Goal: Task Accomplishment & Management: Complete application form

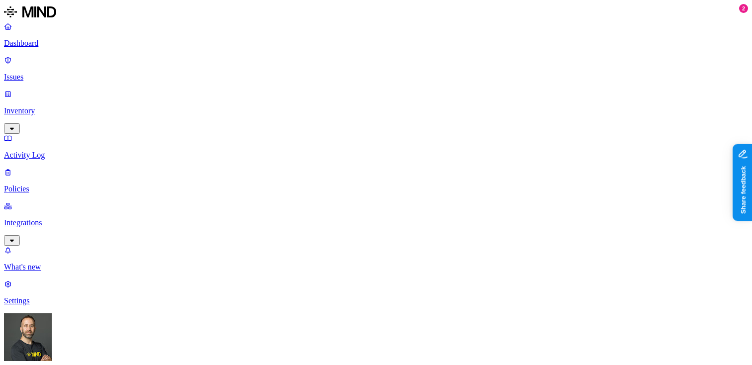
click at [68, 106] on p "Inventory" at bounding box center [376, 110] width 744 height 9
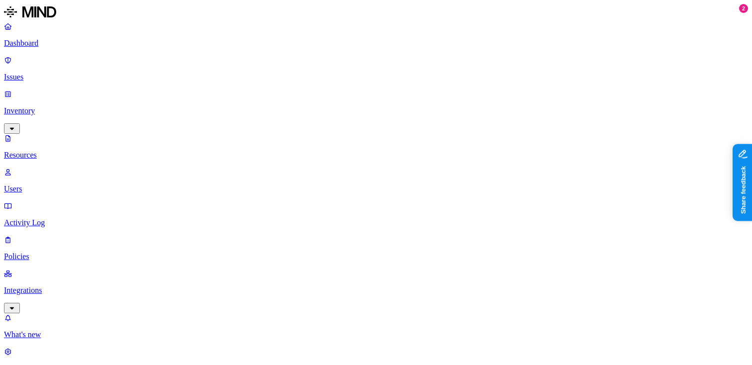
click at [61, 73] on p "Issues" at bounding box center [376, 77] width 744 height 9
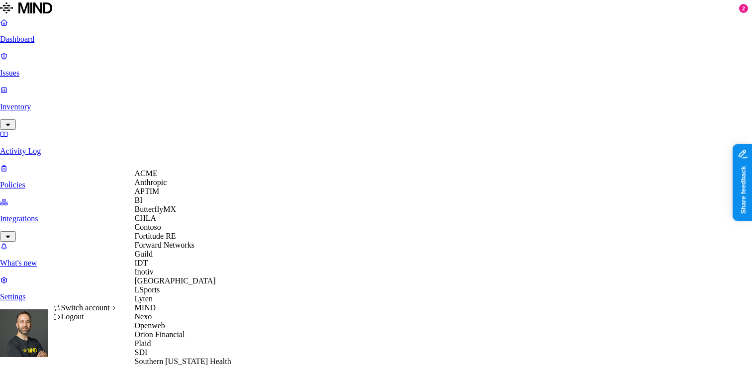
click at [169, 178] on div "ACME" at bounding box center [183, 173] width 96 height 9
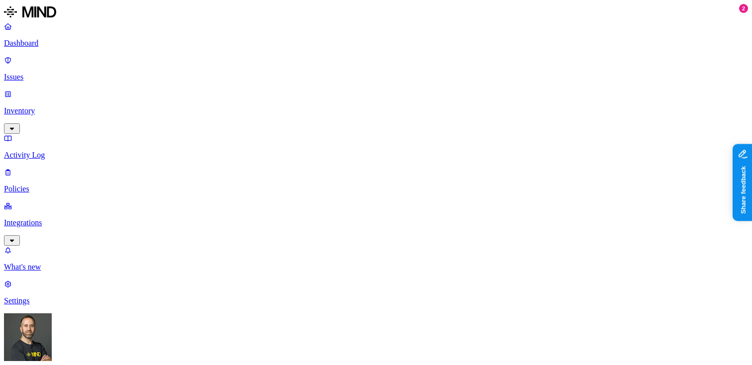
drag, startPoint x: 467, startPoint y: 83, endPoint x: 457, endPoint y: 84, distance: 11.0
drag, startPoint x: 512, startPoint y: 79, endPoint x: 520, endPoint y: 79, distance: 8.0
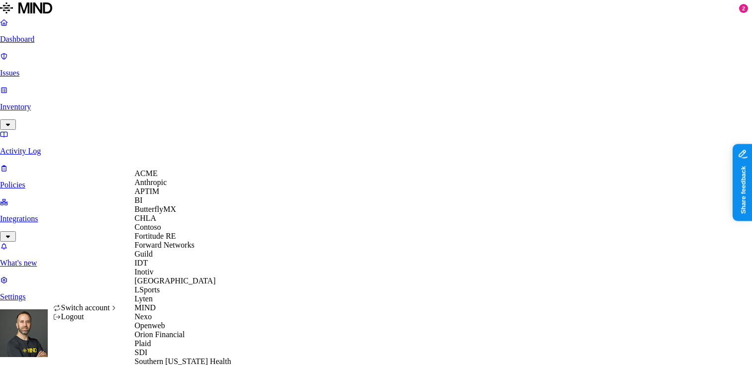
scroll to position [320, 0]
click at [169, 357] on span "Southern [US_STATE] Health" at bounding box center [183, 361] width 96 height 8
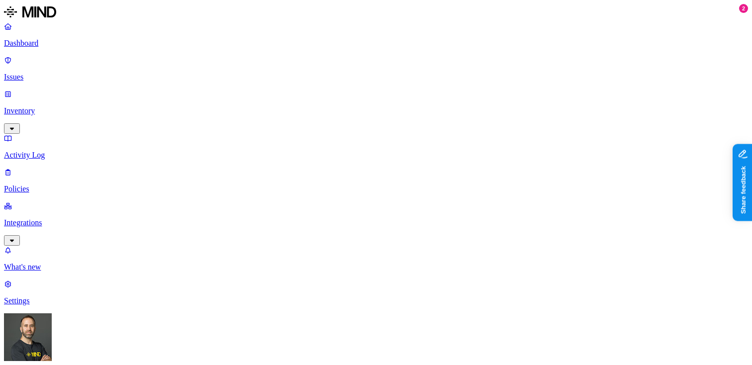
click at [63, 43] on p "Dashboard" at bounding box center [376, 43] width 744 height 9
click at [74, 168] on link "Policies" at bounding box center [376, 181] width 744 height 26
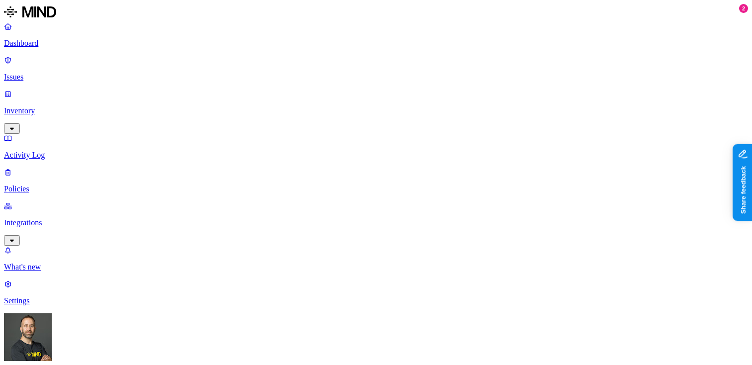
click at [47, 106] on p "Inventory" at bounding box center [376, 110] width 744 height 9
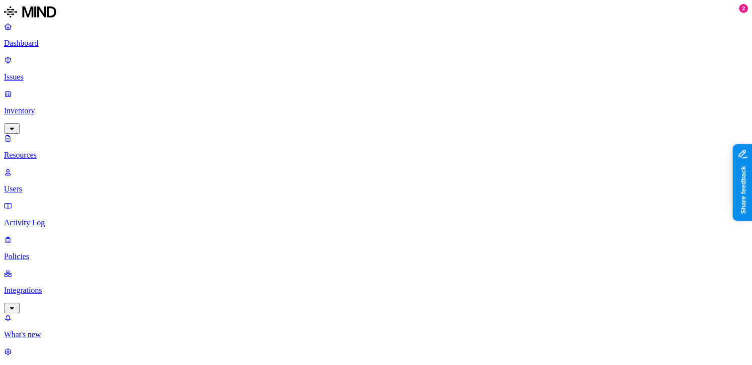
click at [52, 44] on p "Dashboard" at bounding box center [376, 43] width 744 height 9
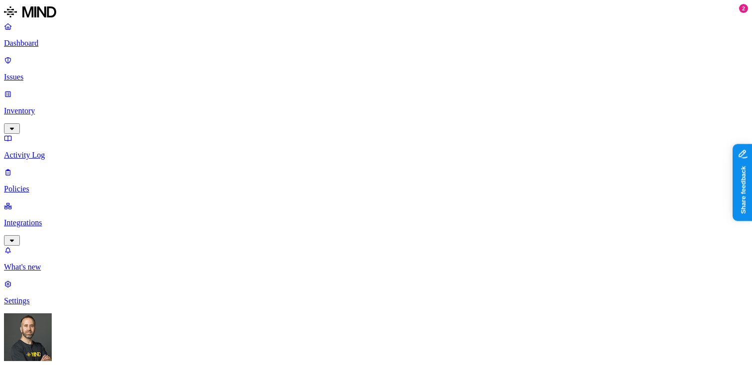
click at [73, 106] on p "Inventory" at bounding box center [376, 110] width 744 height 9
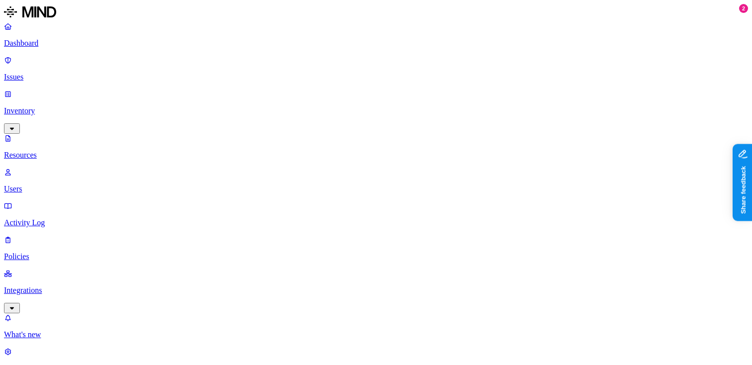
click at [53, 47] on p "Dashboard" at bounding box center [376, 43] width 744 height 9
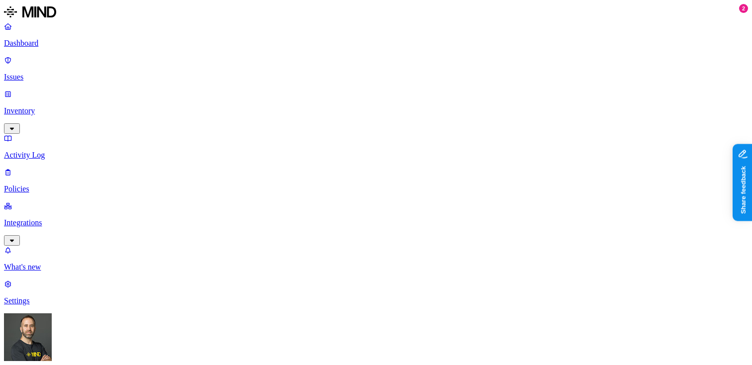
click at [52, 106] on p "Inventory" at bounding box center [376, 110] width 744 height 9
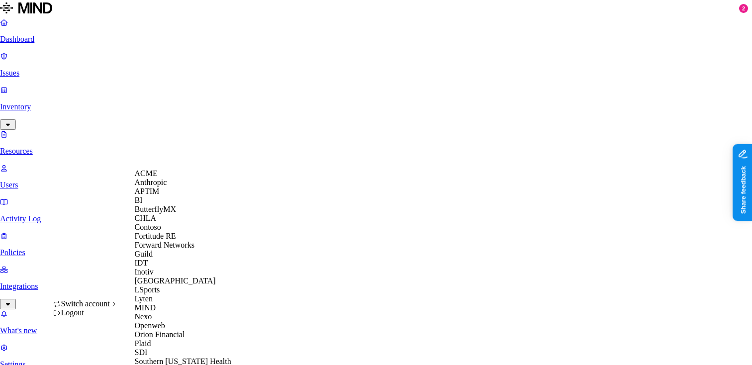
click at [175, 196] on div "APTIM" at bounding box center [183, 191] width 96 height 9
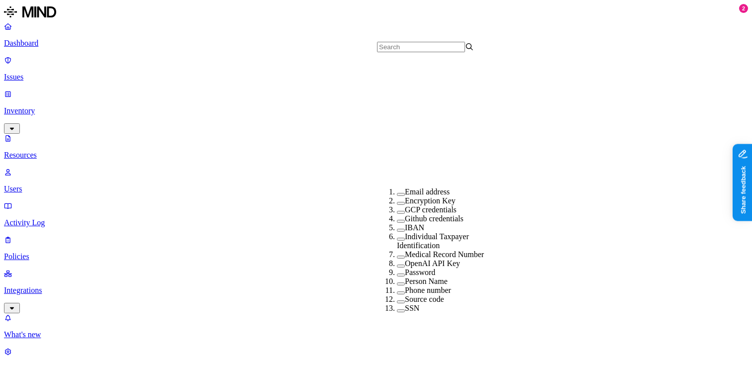
scroll to position [190, 0]
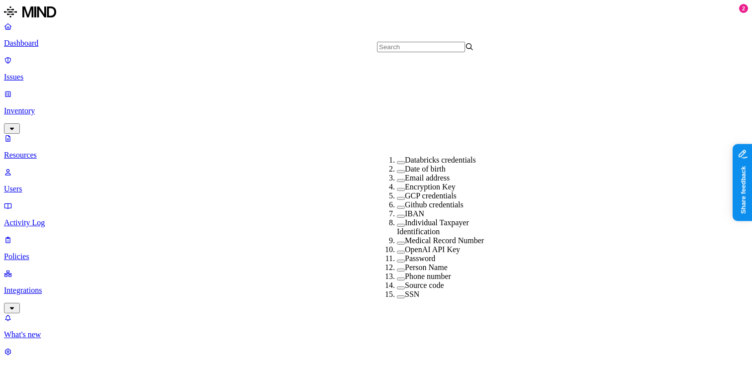
click at [397, 242] on button "button" at bounding box center [401, 243] width 8 height 3
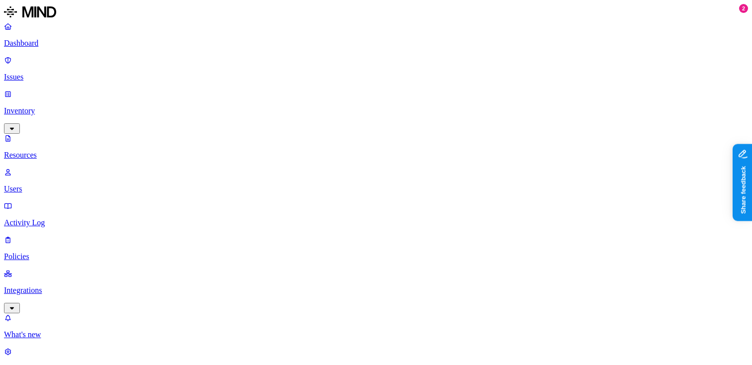
click at [41, 43] on p "Dashboard" at bounding box center [376, 43] width 744 height 9
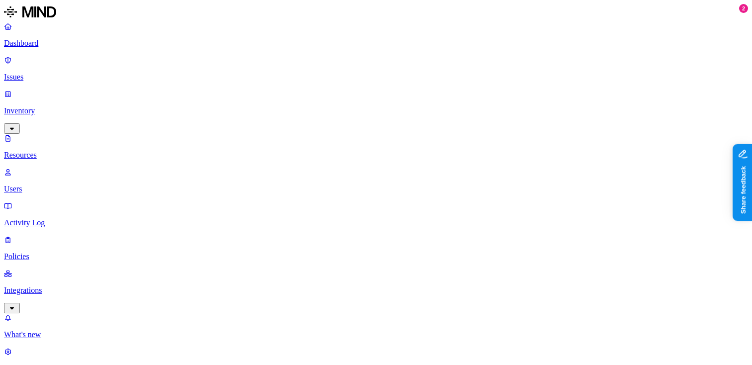
click at [524, 69] on div "Last 7 days" at bounding box center [572, 64] width 97 height 9
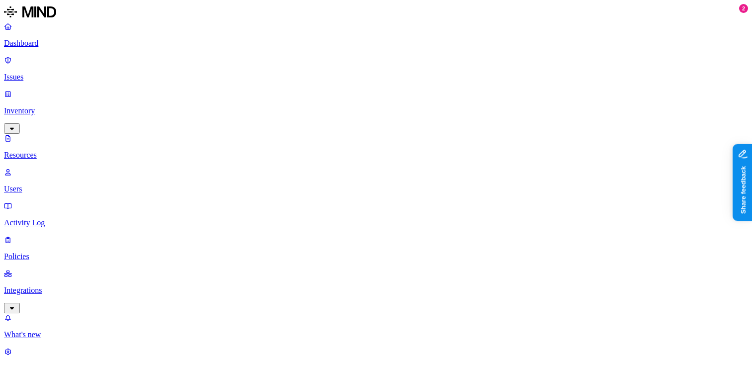
click at [69, 42] on p "Dashboard" at bounding box center [376, 43] width 744 height 9
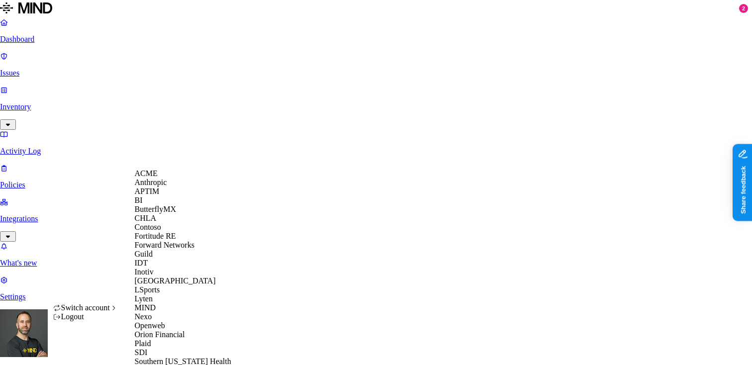
scroll to position [332, 0]
click at [172, 365] on div "Spirent" at bounding box center [183, 370] width 96 height 9
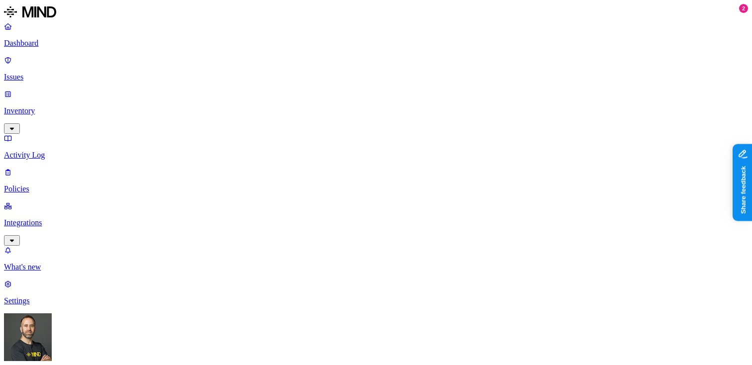
click at [87, 73] on p "Issues" at bounding box center [376, 77] width 744 height 9
click at [180, 130] on button "button" at bounding box center [184, 131] width 8 height 3
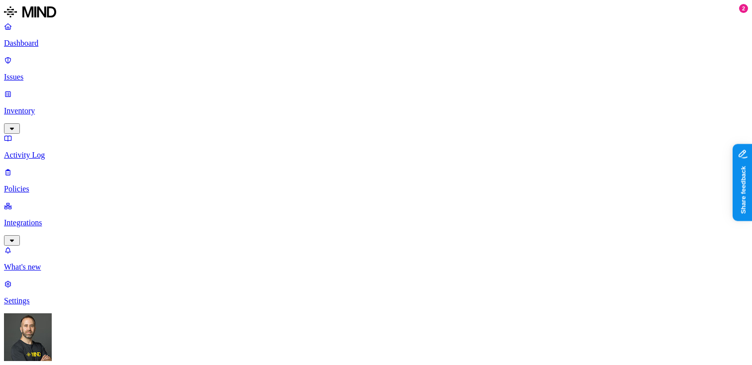
drag, startPoint x: 441, startPoint y: 81, endPoint x: 477, endPoint y: 76, distance: 37.1
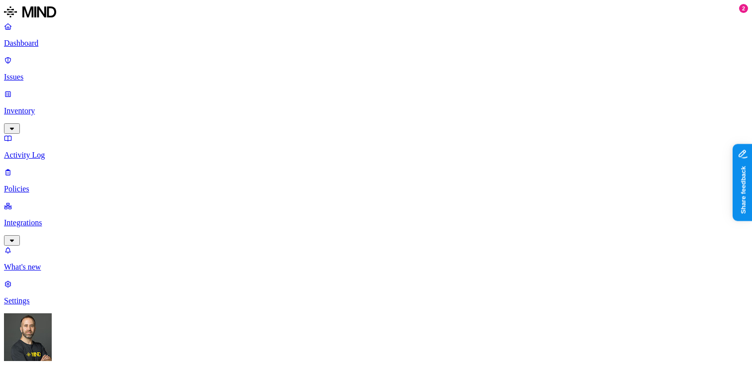
scroll to position [80, 278]
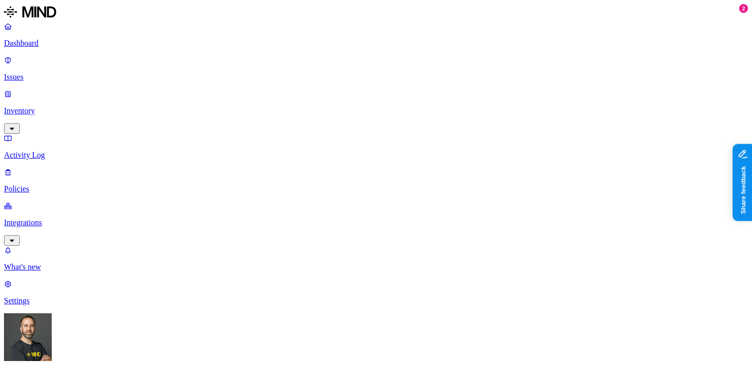
scroll to position [0, 278]
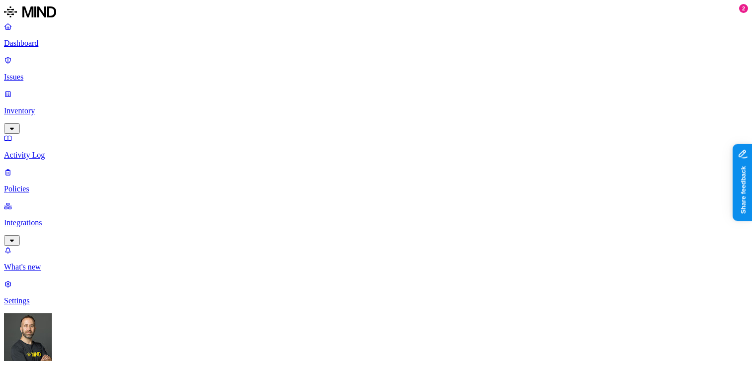
click at [51, 46] on p "Dashboard" at bounding box center [376, 43] width 744 height 9
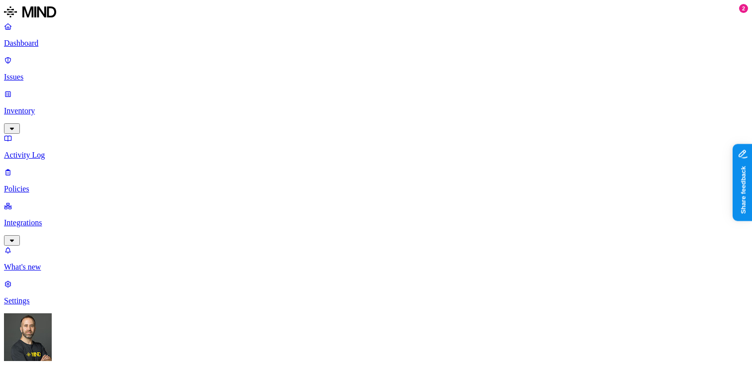
click at [48, 168] on link "Policies" at bounding box center [376, 181] width 744 height 26
click at [220, 87] on button "button" at bounding box center [224, 85] width 8 height 3
click at [54, 73] on p "Issues" at bounding box center [376, 77] width 744 height 9
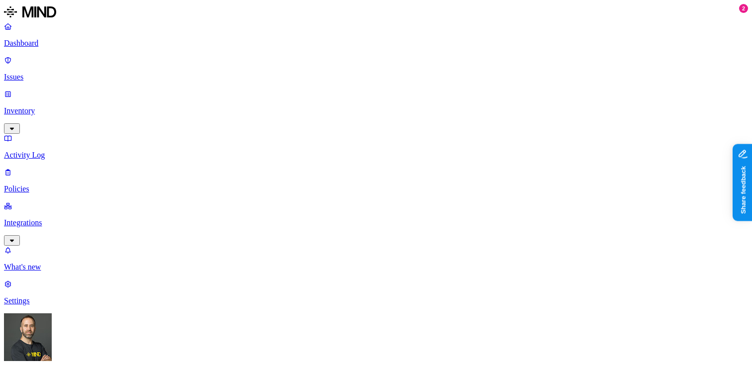
scroll to position [149, 0]
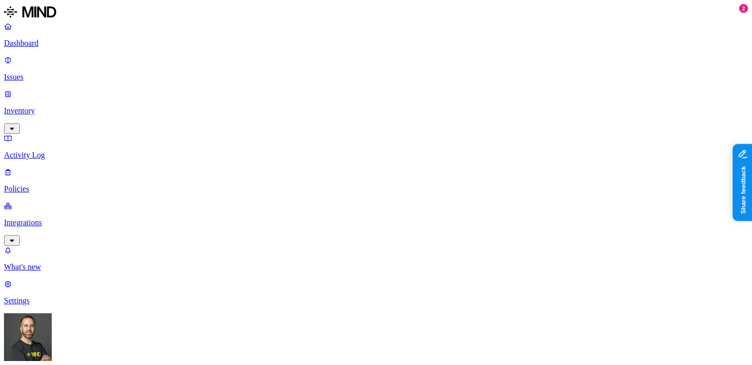
click at [70, 41] on p "Dashboard" at bounding box center [376, 43] width 744 height 9
click at [60, 106] on p "Inventory" at bounding box center [376, 110] width 744 height 9
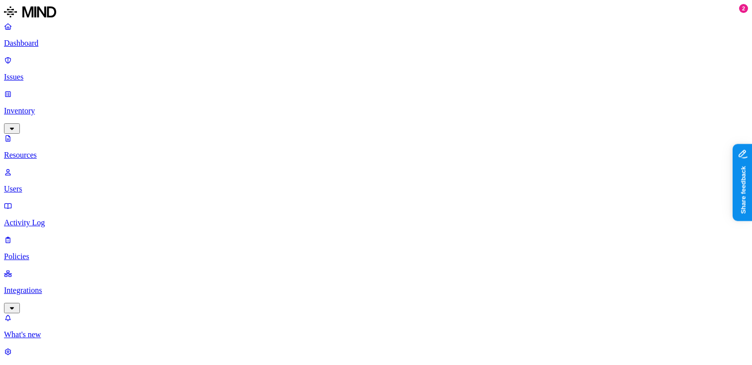
click at [58, 47] on p "Dashboard" at bounding box center [376, 43] width 744 height 9
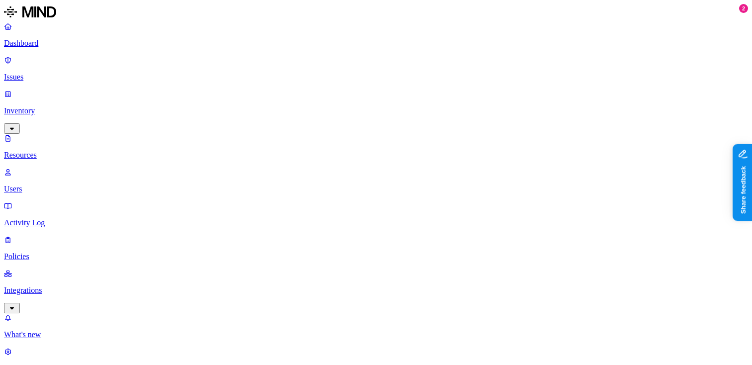
click at [553, 69] on div "Last 7 days" at bounding box center [601, 64] width 97 height 9
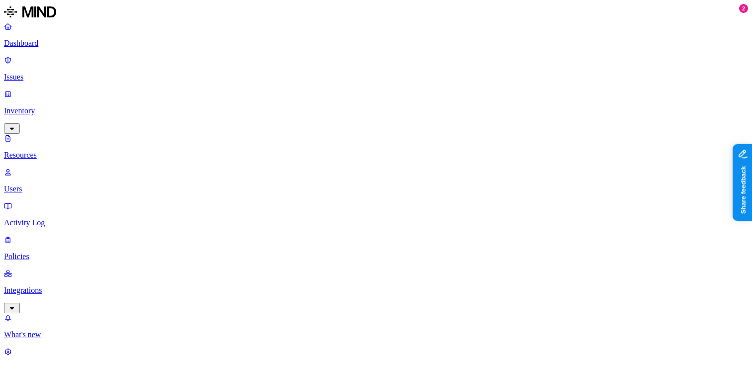
click at [59, 36] on link "Dashboard" at bounding box center [376, 35] width 744 height 26
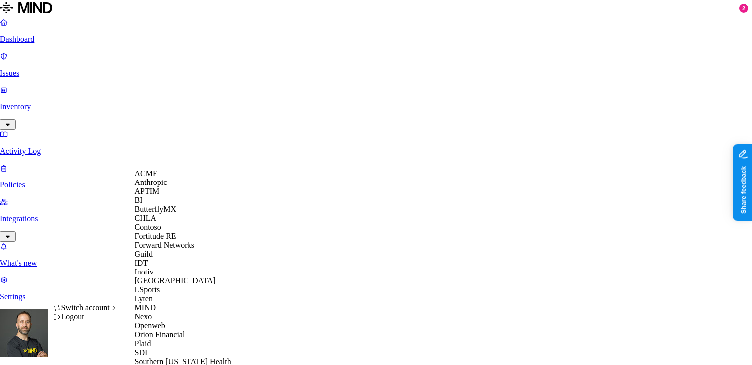
click at [168, 178] on div "ACME" at bounding box center [183, 173] width 96 height 9
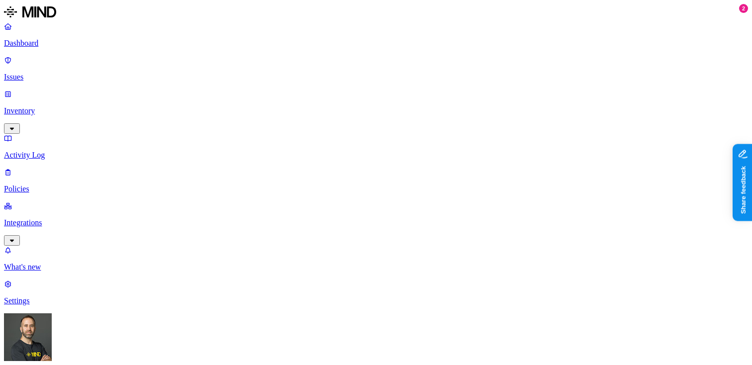
click at [59, 184] on p "Policies" at bounding box center [376, 188] width 744 height 9
click at [42, 305] on p "Settings" at bounding box center [376, 300] width 744 height 9
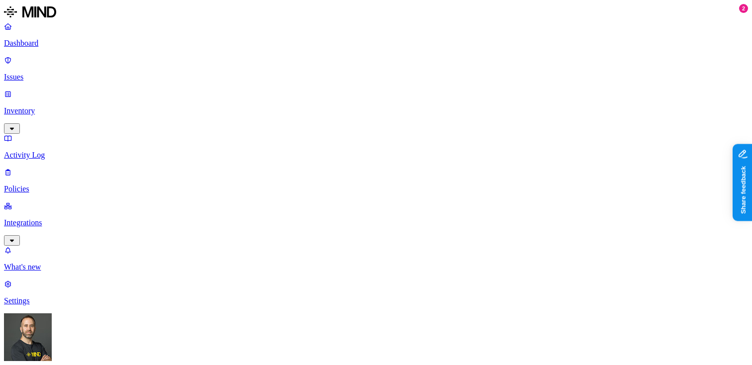
click at [51, 184] on p "Policies" at bounding box center [376, 188] width 744 height 9
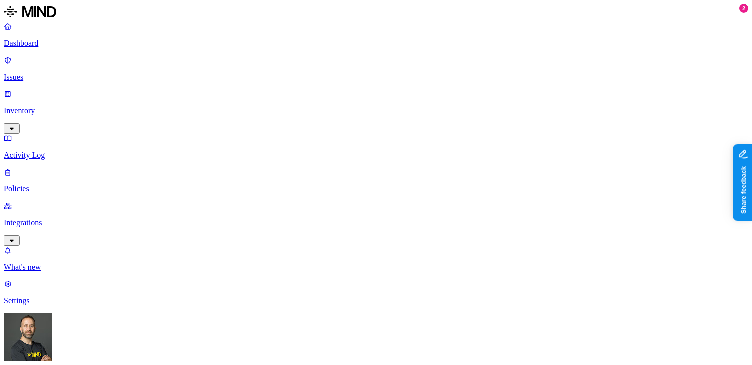
click at [56, 218] on p "Integrations" at bounding box center [376, 222] width 744 height 9
click at [49, 330] on p "Endpoints" at bounding box center [376, 334] width 744 height 9
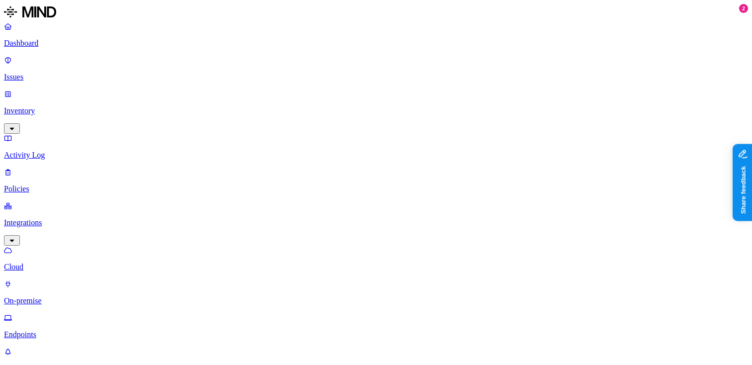
click at [43, 73] on p "Issues" at bounding box center [376, 77] width 744 height 9
click at [32, 184] on p "Policies" at bounding box center [376, 188] width 744 height 9
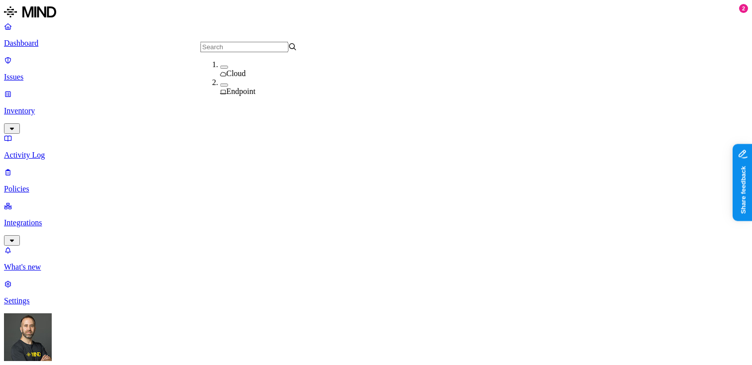
click at [220, 87] on button "button" at bounding box center [224, 85] width 8 height 3
click at [90, 218] on p "Integrations" at bounding box center [376, 222] width 744 height 9
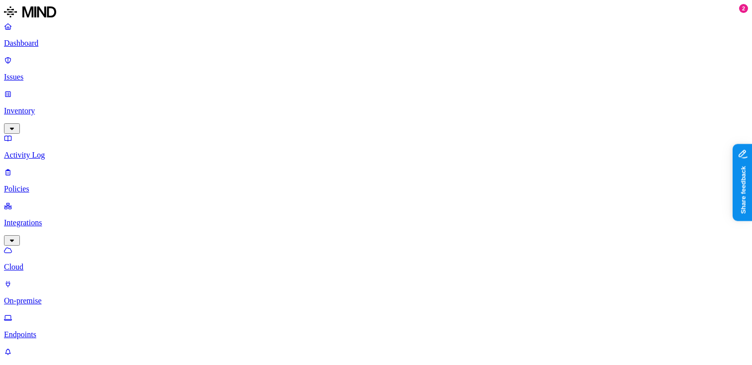
click at [62, 48] on p "Dashboard" at bounding box center [376, 43] width 744 height 9
click at [66, 218] on p "Integrations" at bounding box center [376, 222] width 744 height 9
click at [37, 44] on p "Dashboard" at bounding box center [376, 43] width 744 height 9
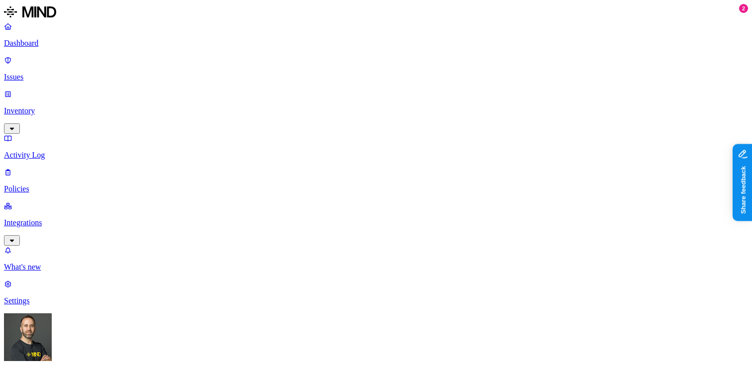
click at [39, 201] on link "Integrations" at bounding box center [376, 222] width 744 height 43
click at [42, 330] on p "Endpoints" at bounding box center [376, 334] width 744 height 9
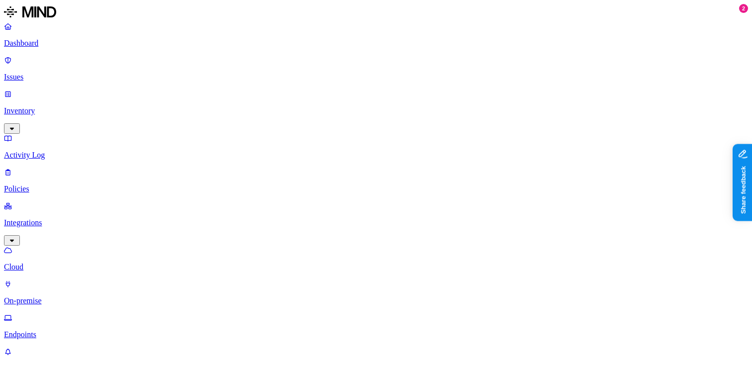
click at [53, 44] on p "Dashboard" at bounding box center [376, 43] width 744 height 9
click at [80, 106] on p "Inventory" at bounding box center [376, 110] width 744 height 9
click at [68, 43] on p "Dashboard" at bounding box center [376, 43] width 744 height 9
click at [61, 218] on p "Integrations" at bounding box center [376, 222] width 744 height 9
click at [65, 43] on p "Dashboard" at bounding box center [376, 43] width 744 height 9
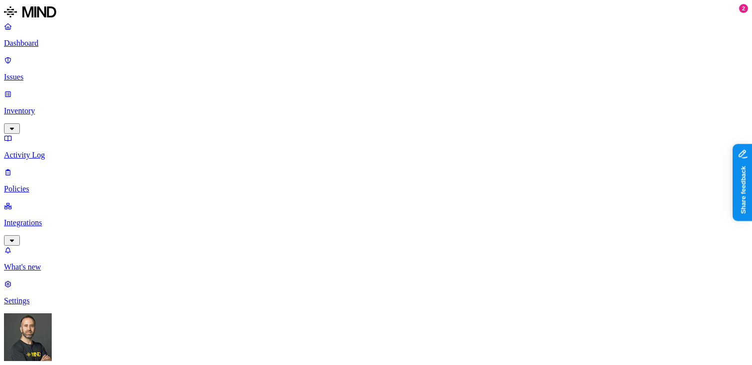
click at [47, 218] on p "Integrations" at bounding box center [376, 222] width 744 height 9
click at [41, 330] on p "Endpoints" at bounding box center [376, 334] width 744 height 9
click at [62, 41] on p "Dashboard" at bounding box center [376, 43] width 744 height 9
click at [47, 73] on p "Issues" at bounding box center [376, 77] width 744 height 9
click at [54, 46] on p "Dashboard" at bounding box center [376, 43] width 744 height 9
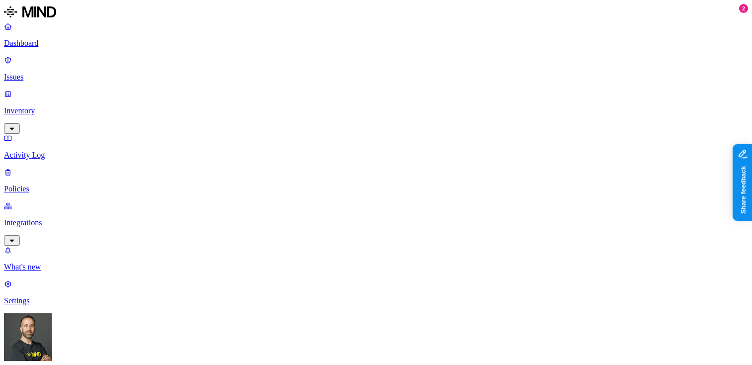
click at [53, 73] on p "Issues" at bounding box center [376, 77] width 744 height 9
click at [51, 106] on p "Inventory" at bounding box center [376, 110] width 744 height 9
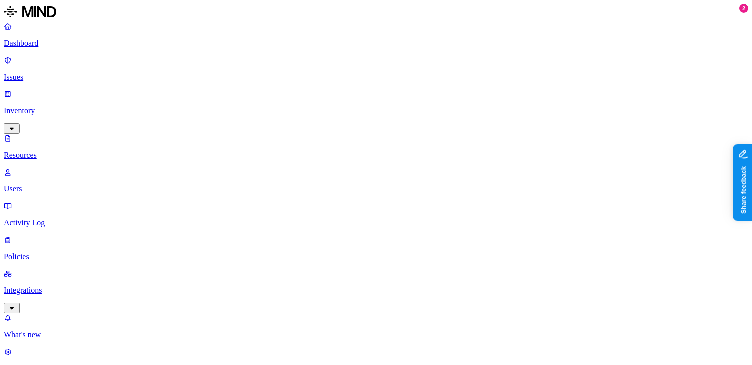
click at [47, 168] on link "Users" at bounding box center [376, 181] width 744 height 26
click at [64, 151] on p "Resources" at bounding box center [376, 155] width 744 height 9
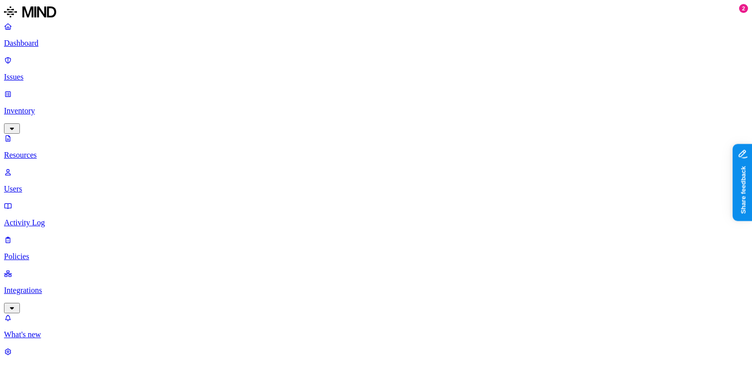
click at [52, 218] on p "Activity Log" at bounding box center [376, 222] width 744 height 9
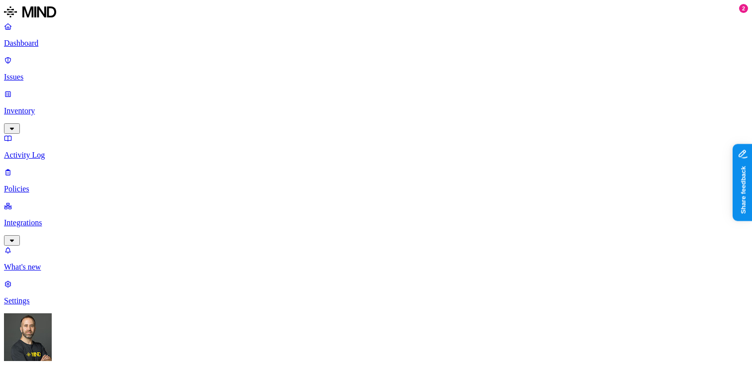
click at [48, 46] on p "Dashboard" at bounding box center [376, 43] width 744 height 9
click at [41, 73] on p "Issues" at bounding box center [376, 77] width 744 height 9
click at [37, 40] on p "Dashboard" at bounding box center [376, 43] width 744 height 9
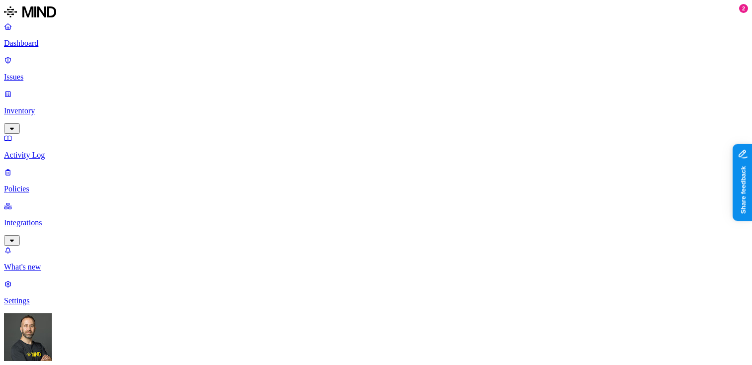
click at [80, 106] on p "Inventory" at bounding box center [376, 110] width 744 height 9
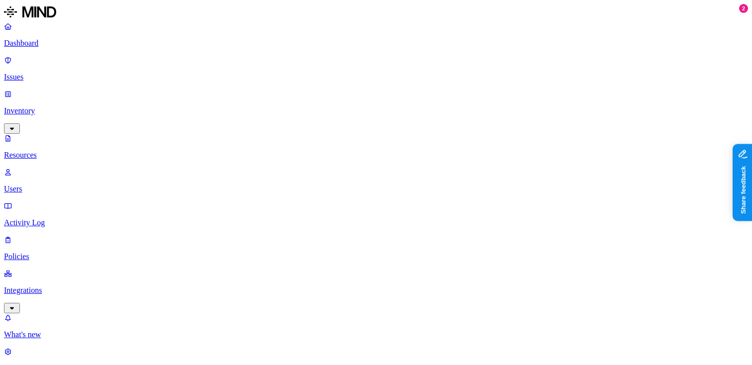
click at [73, 41] on p "Dashboard" at bounding box center [376, 43] width 744 height 9
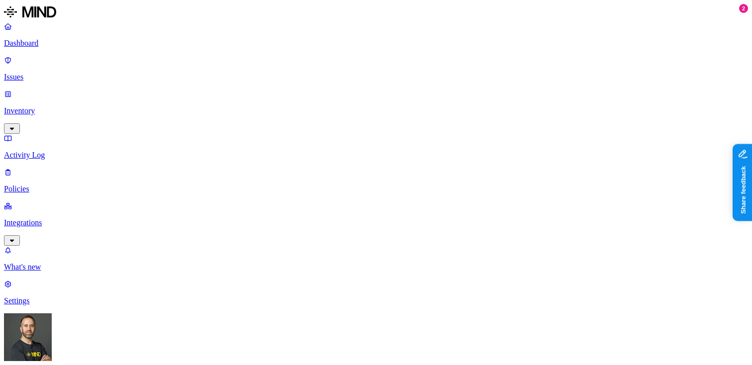
click at [56, 218] on p "Integrations" at bounding box center [376, 222] width 744 height 9
click at [57, 184] on p "Policies" at bounding box center [376, 188] width 744 height 9
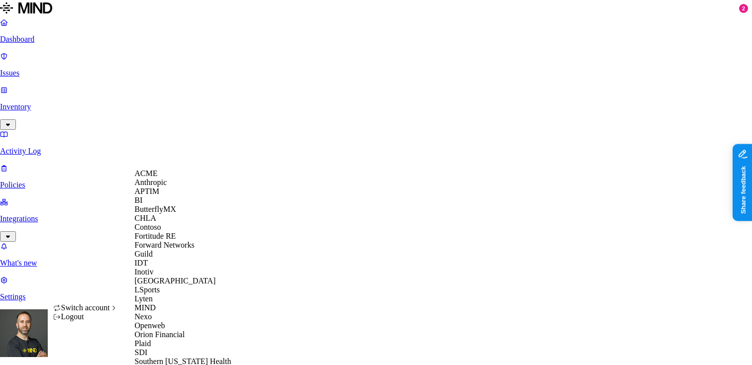
scroll to position [320, 0]
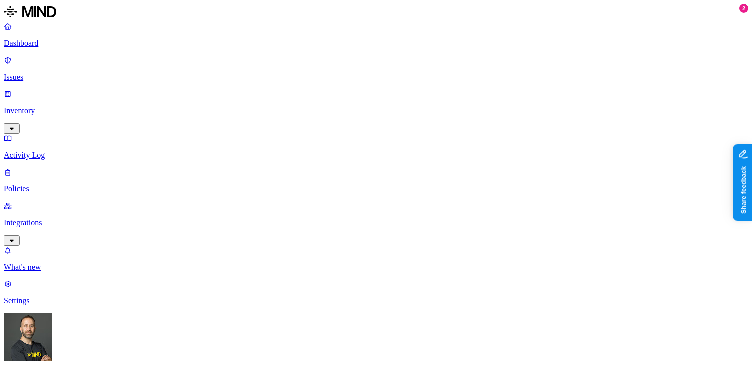
click at [66, 47] on p "Dashboard" at bounding box center [376, 43] width 744 height 9
click at [42, 184] on p "Policies" at bounding box center [376, 188] width 744 height 9
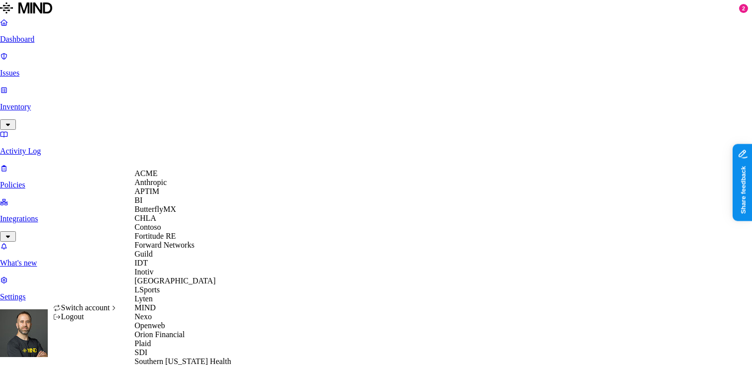
click at [157, 178] on span "ACME" at bounding box center [146, 173] width 23 height 8
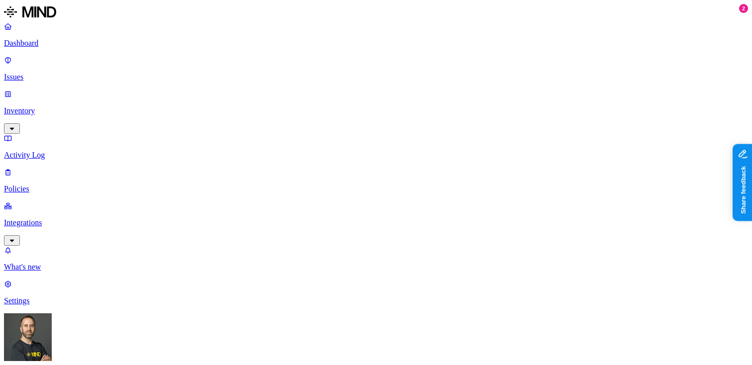
click at [44, 305] on p "Settings" at bounding box center [376, 300] width 744 height 9
click at [57, 184] on p "Policies" at bounding box center [376, 188] width 744 height 9
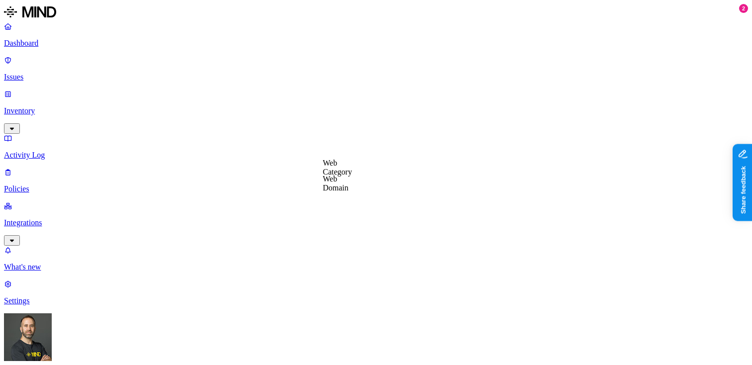
click at [52, 42] on p "Dashboard" at bounding box center [376, 43] width 744 height 9
click at [47, 305] on p "Settings" at bounding box center [376, 300] width 744 height 9
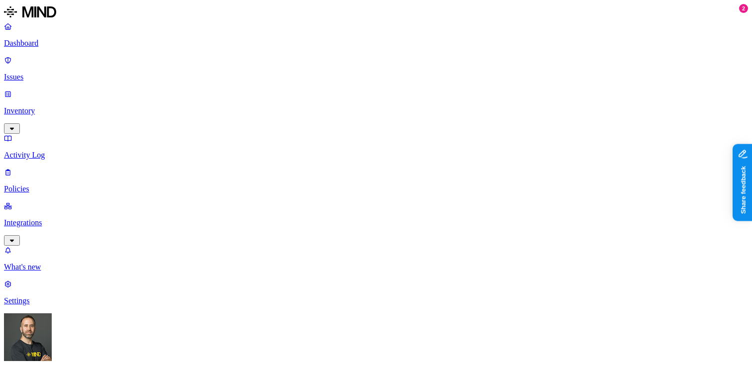
click at [70, 40] on p "Dashboard" at bounding box center [376, 43] width 744 height 9
click at [47, 305] on p "Settings" at bounding box center [376, 300] width 744 height 9
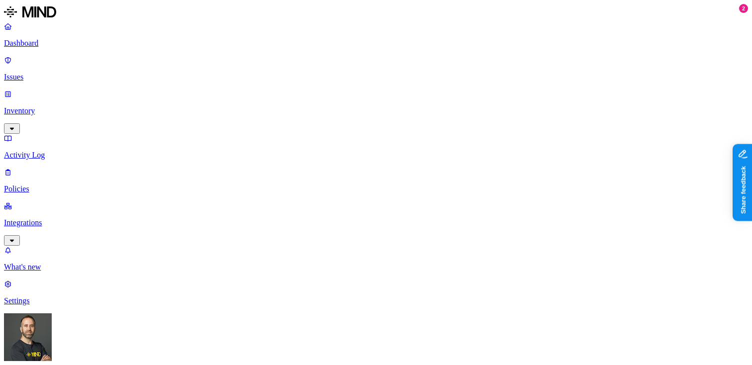
click at [49, 184] on p "Policies" at bounding box center [376, 188] width 744 height 9
click at [339, 207] on label "Web Domain" at bounding box center [336, 205] width 26 height 17
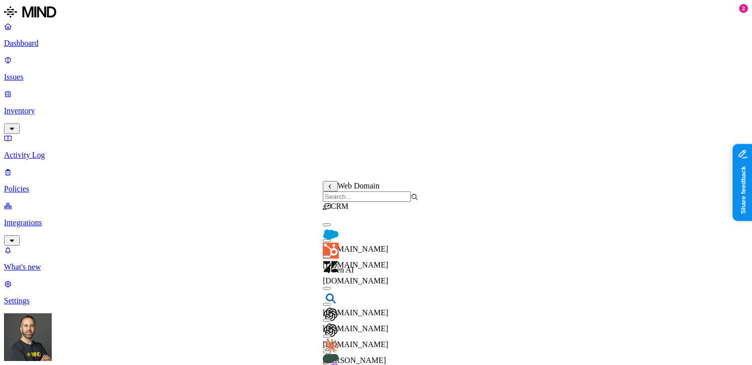
scroll to position [0, 0]
click at [331, 226] on button "button" at bounding box center [327, 224] width 8 height 3
click at [331, 242] on button "button" at bounding box center [327, 240] width 8 height 3
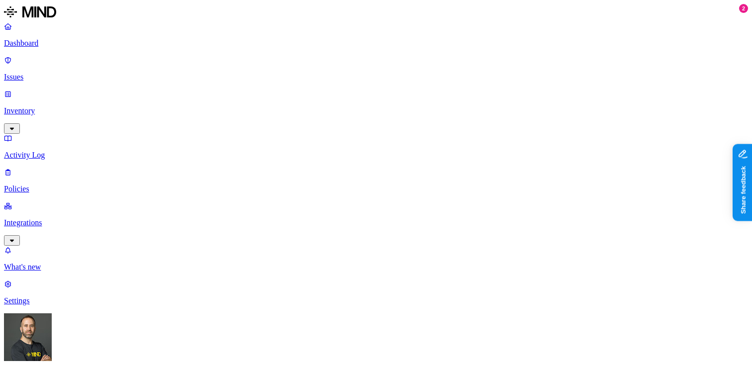
click at [43, 42] on p "Dashboard" at bounding box center [376, 43] width 744 height 9
